Goal: Navigation & Orientation: Find specific page/section

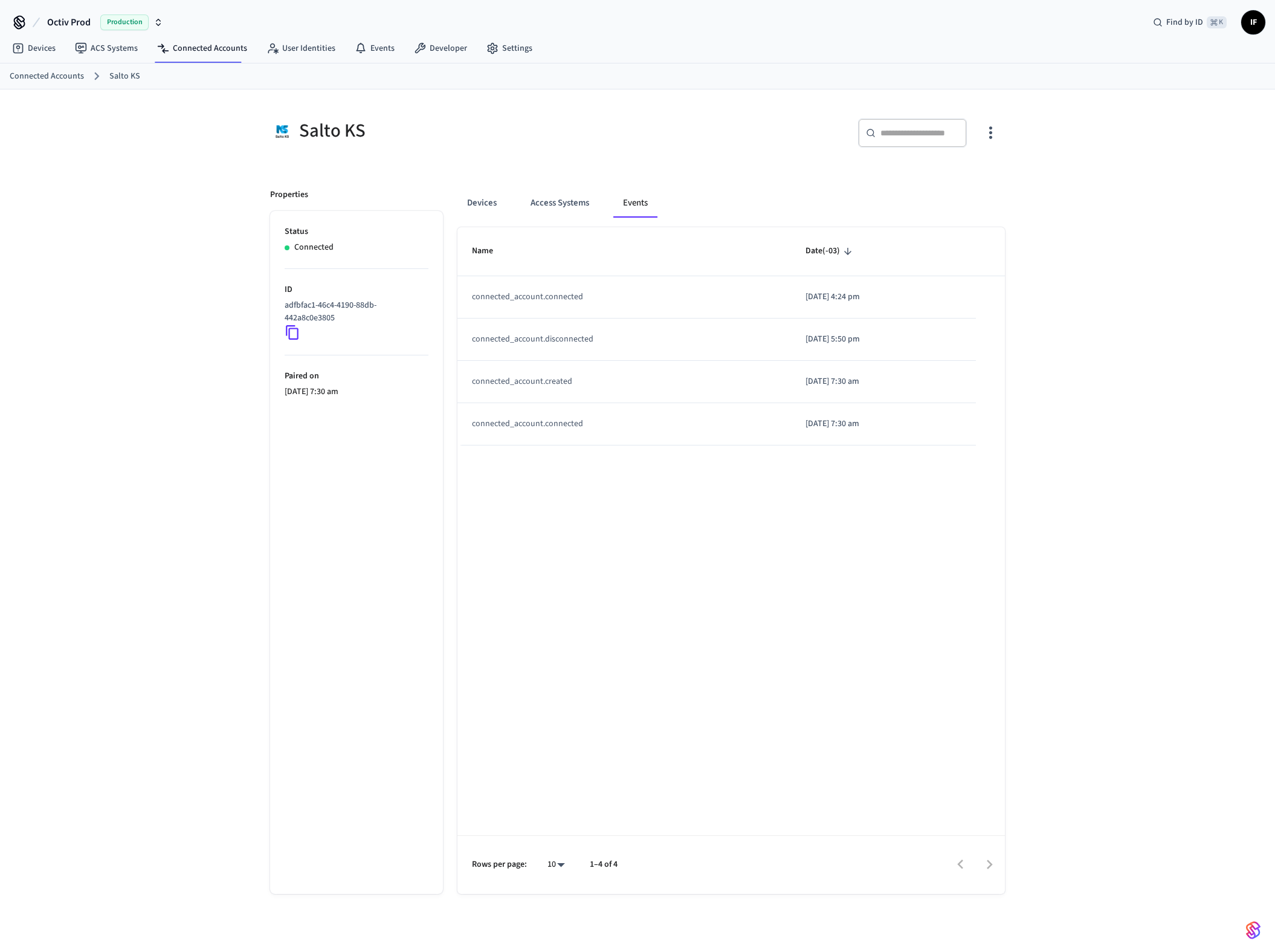
click at [77, 79] on link "Connected Accounts" at bounding box center [47, 76] width 74 height 13
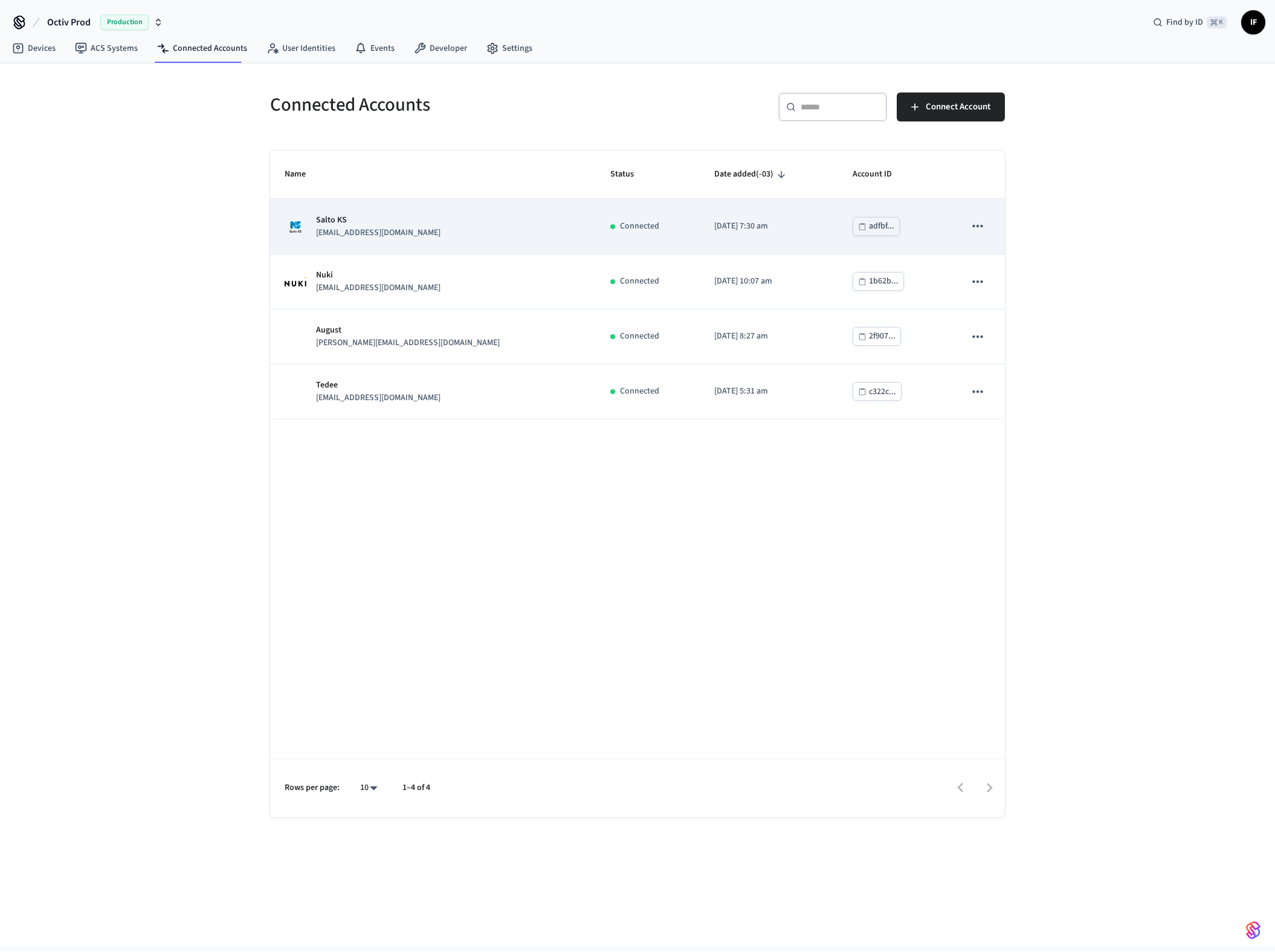
click at [869, 228] on div "adfbf..." at bounding box center [882, 226] width 25 height 15
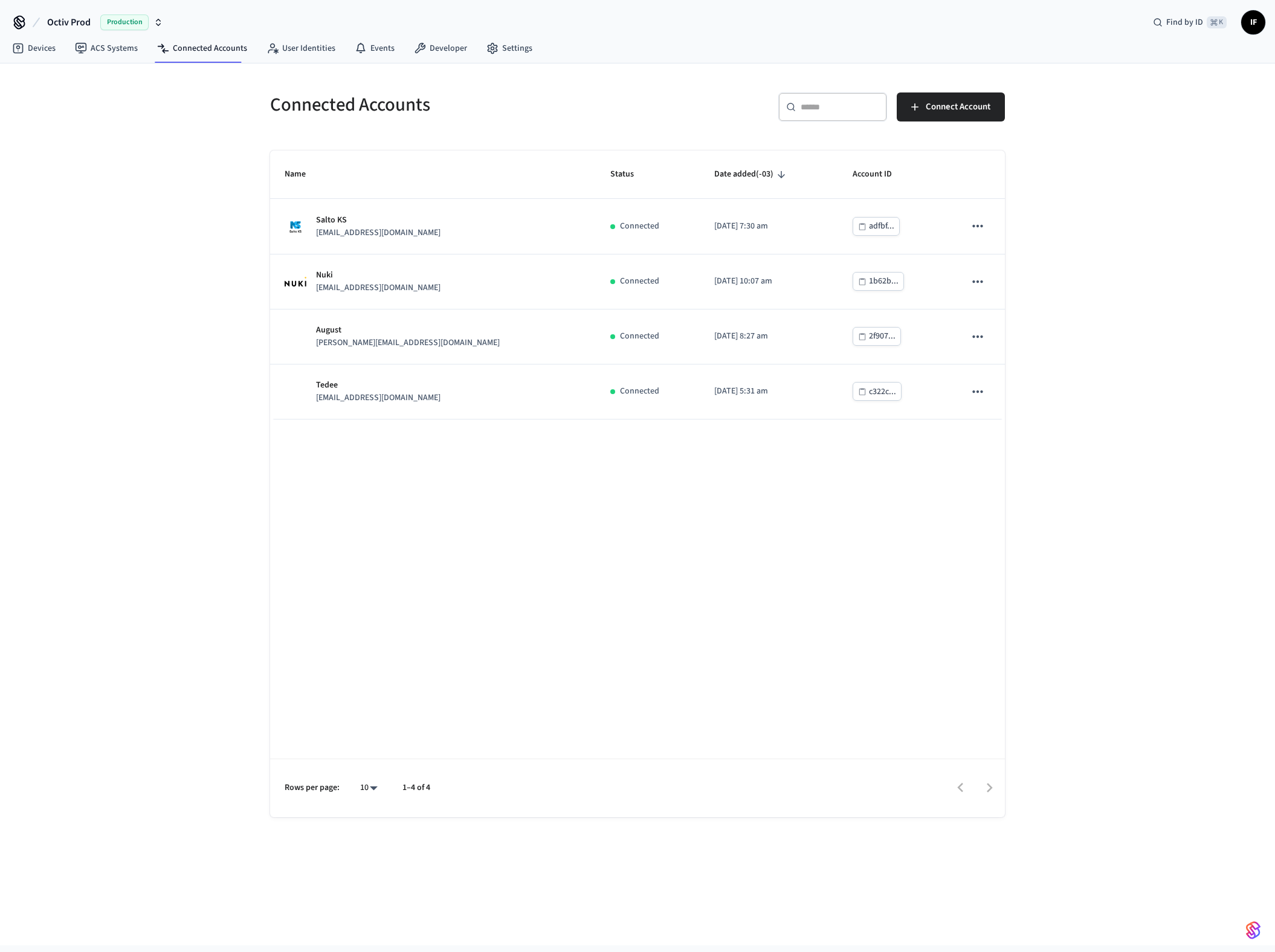
click at [0, 275] on html "Octiv Prod Production Find by ID ⌘ K IF Devices ACS Systems Connected Accounts …" at bounding box center [638, 473] width 1275 height 945
click at [128, 48] on link "ACS Systems" at bounding box center [107, 48] width 82 height 22
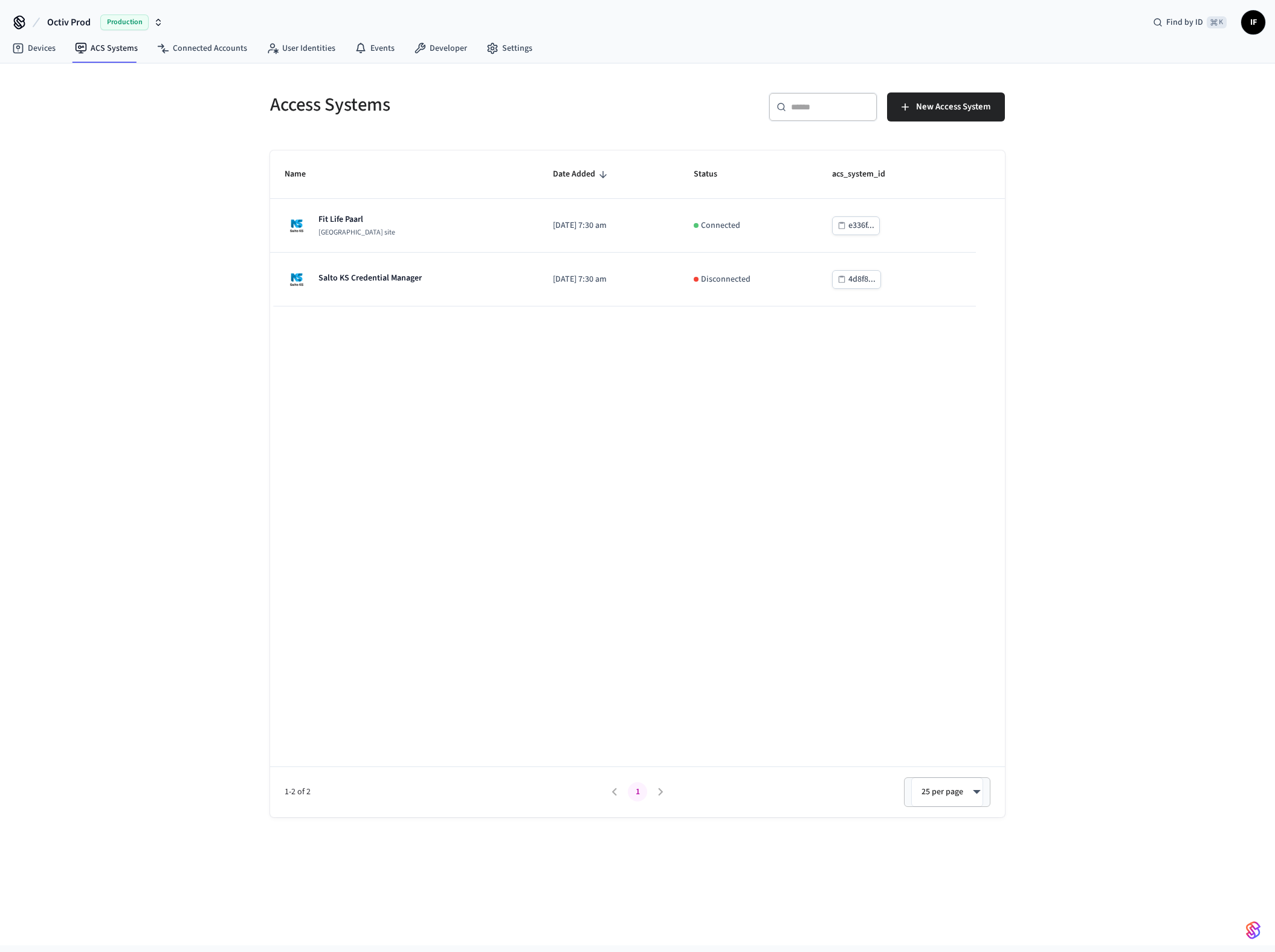
click at [156, 20] on icon "button" at bounding box center [158, 22] width 10 height 10
type input "*******"
click at [108, 79] on div "Lab Accounts Production" at bounding box center [98, 78] width 165 height 16
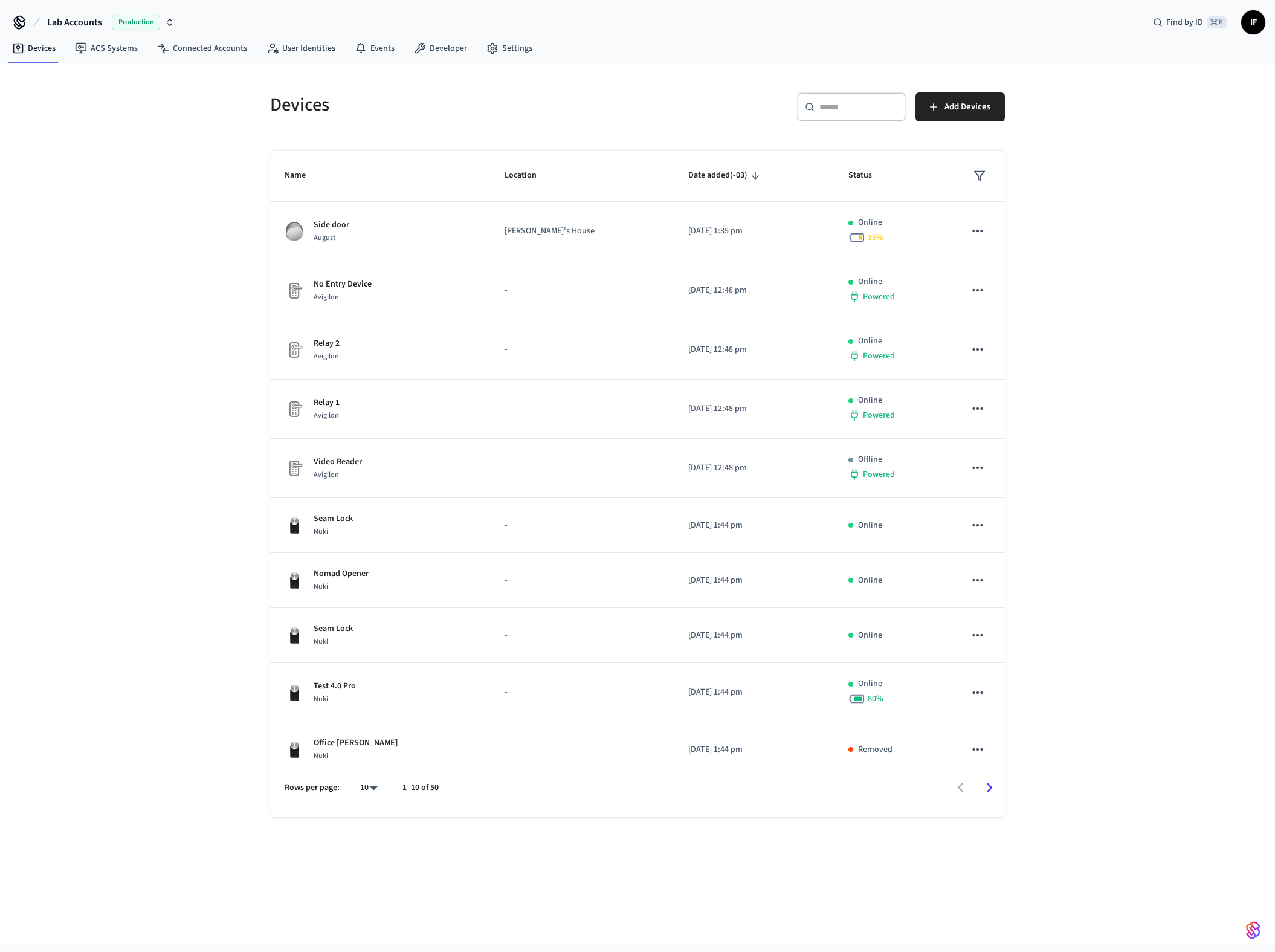
click at [119, 287] on div "Devices ​ ​ Add Devices Name Location Date added (-03) Status Side door [PERSON…" at bounding box center [638, 504] width 1275 height 882
click at [837, 111] on input "text" at bounding box center [859, 107] width 79 height 12
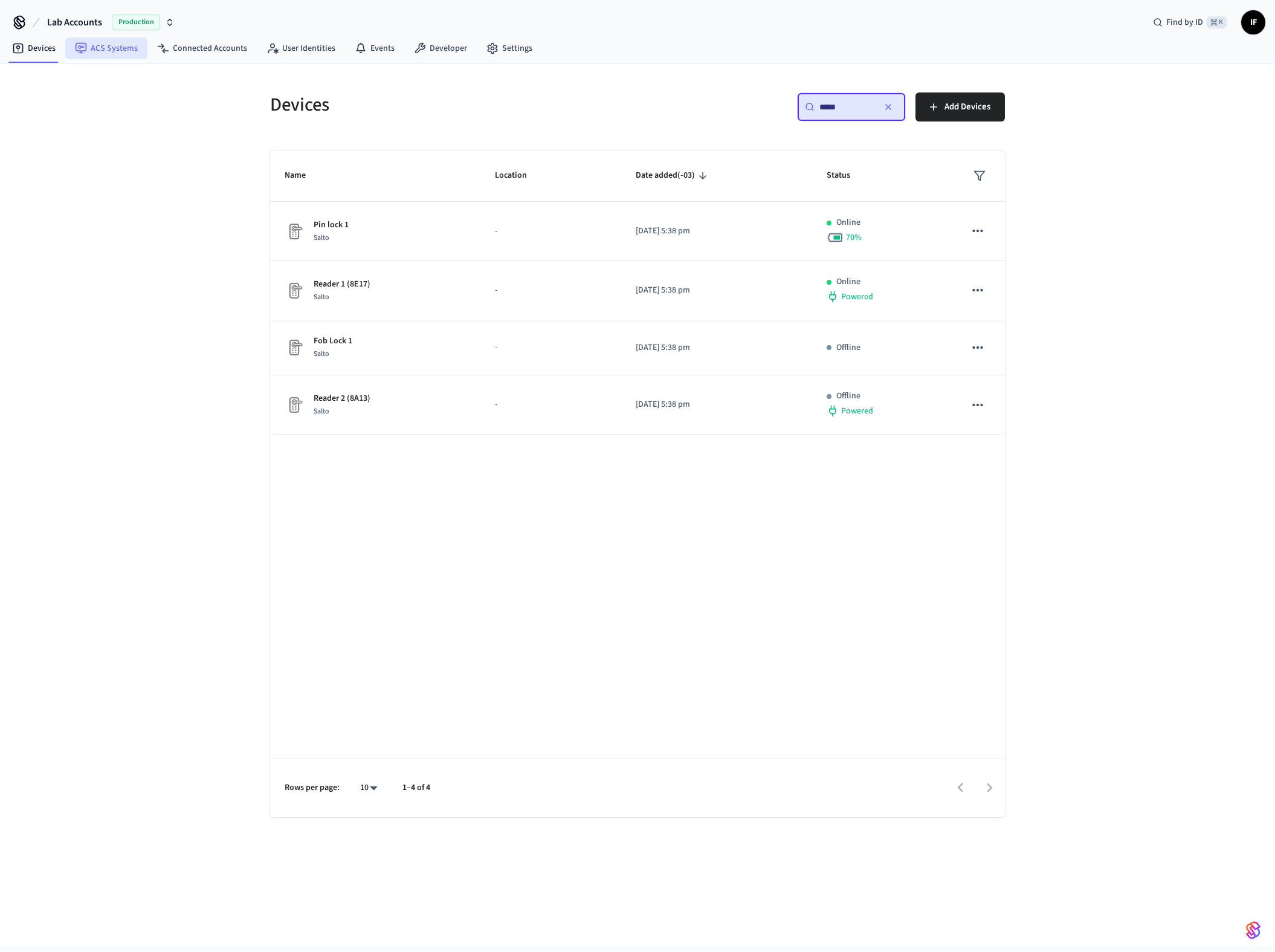
type input "*****"
click at [114, 55] on link "ACS Systems" at bounding box center [107, 48] width 82 height 22
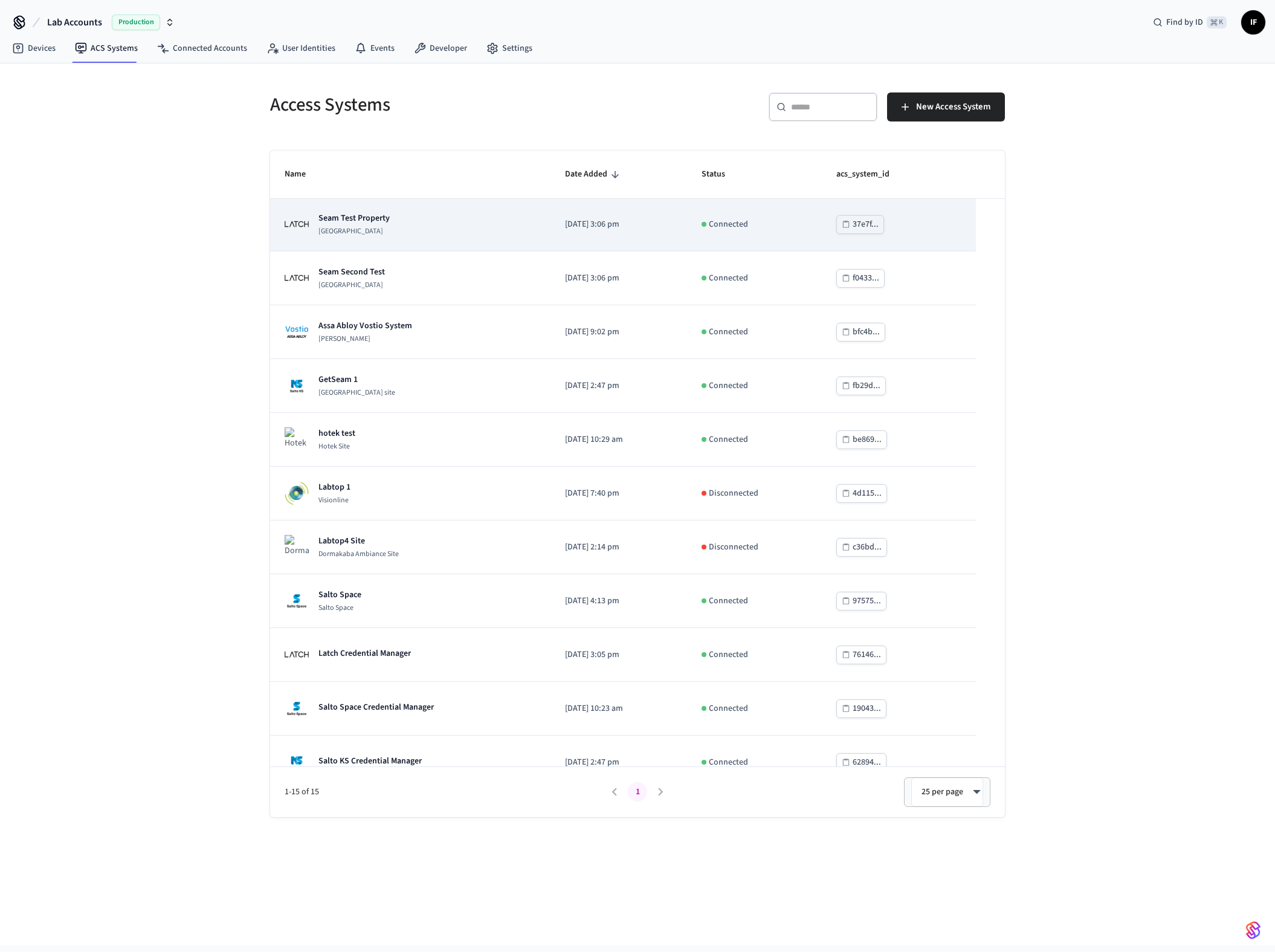
scroll to position [239, 0]
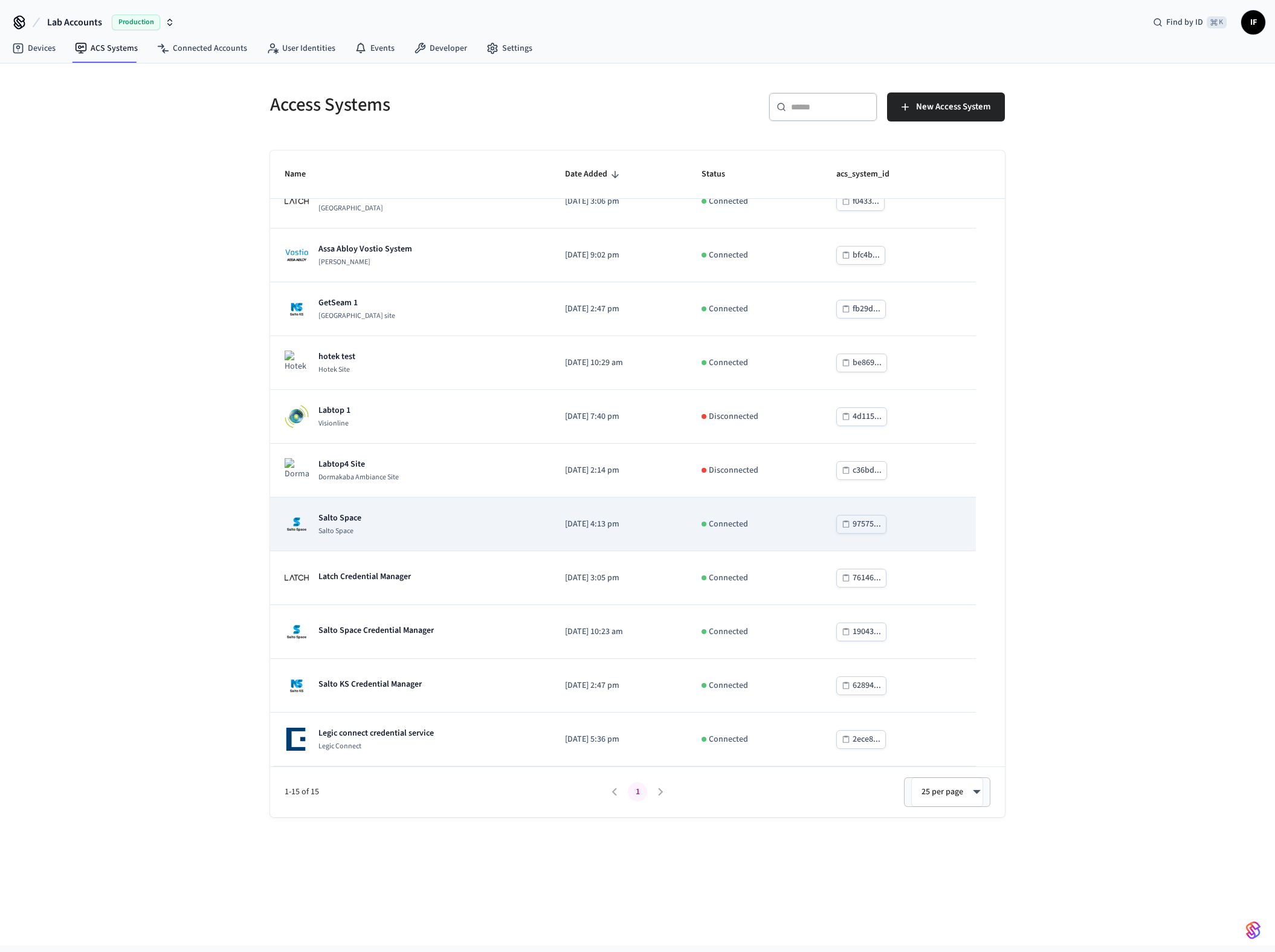
click at [449, 516] on div "Salto Space Salto Space" at bounding box center [410, 524] width 252 height 24
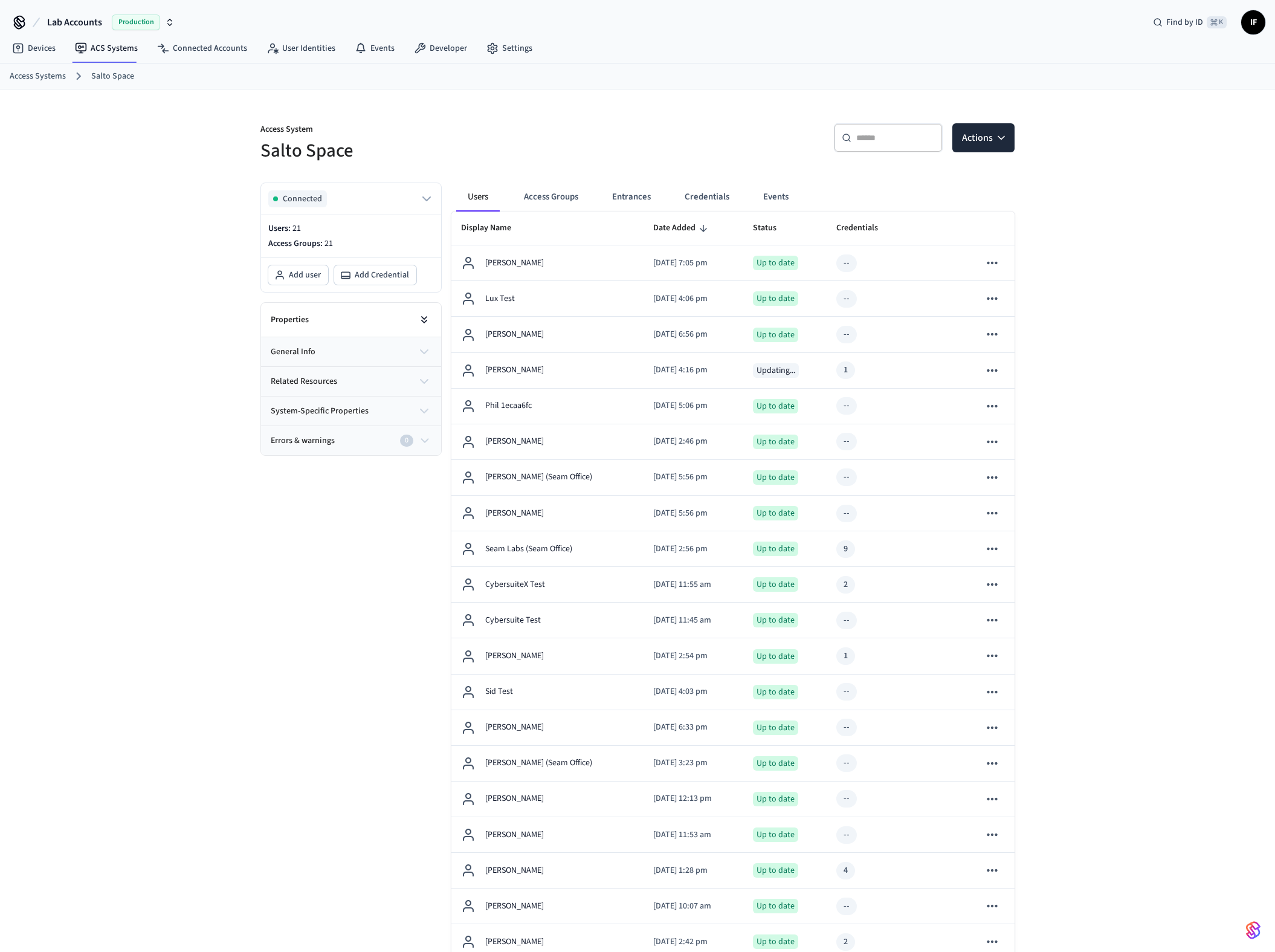
click at [428, 317] on icon at bounding box center [424, 320] width 12 height 12
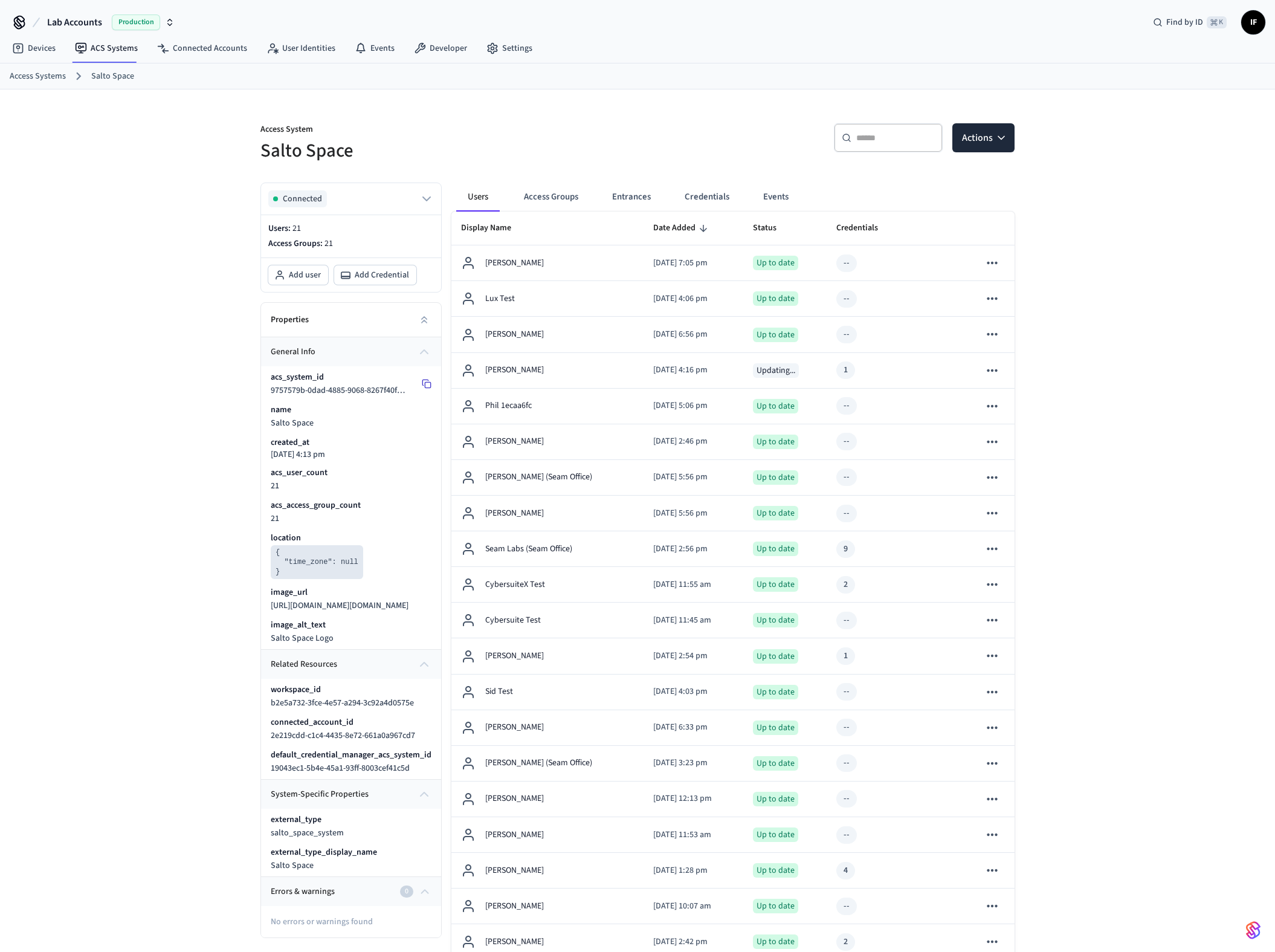
click at [422, 386] on icon at bounding box center [426, 383] width 10 height 10
